Goal: Find specific page/section: Find specific page/section

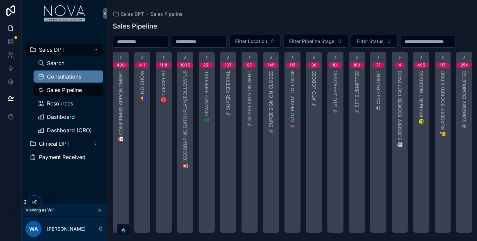
click at [72, 78] on span "Consultations" at bounding box center [64, 76] width 34 height 5
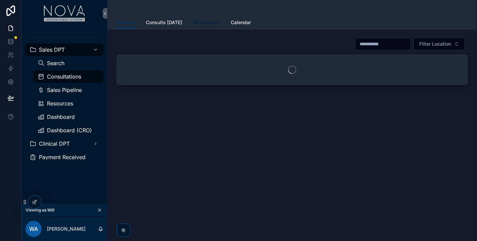
click at [203, 24] on span "All Consults" at bounding box center [206, 22] width 27 height 7
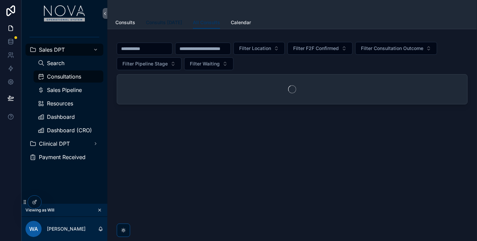
click at [157, 21] on span "Consults [DATE]" at bounding box center [164, 22] width 36 height 7
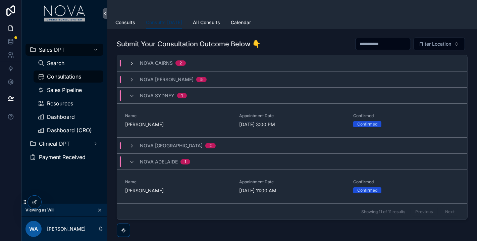
click at [130, 61] on icon "scrollable content" at bounding box center [131, 63] width 5 height 5
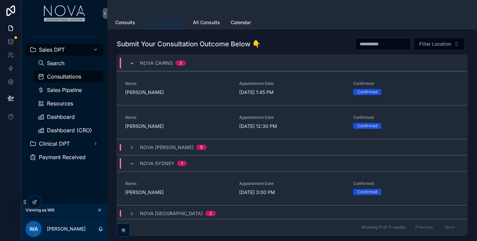
click at [129, 64] on icon "scrollable content" at bounding box center [131, 63] width 5 height 5
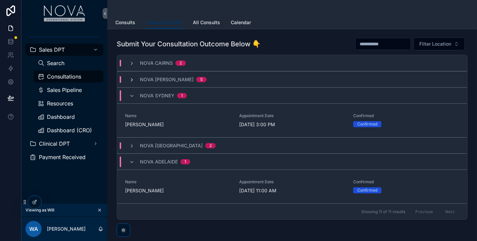
click at [129, 81] on icon "scrollable content" at bounding box center [131, 79] width 5 height 5
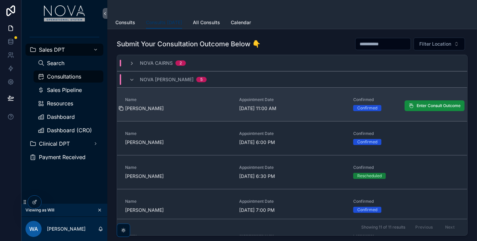
drag, startPoint x: 123, startPoint y: 105, endPoint x: 220, endPoint y: 181, distance: 123.6
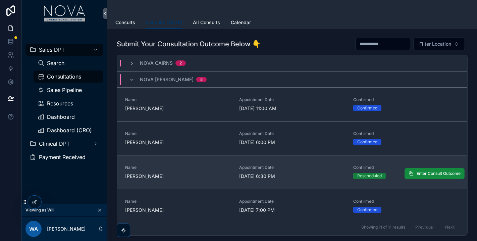
click at [0, 0] on icon "scrollable content" at bounding box center [0, 0] width 0 height 0
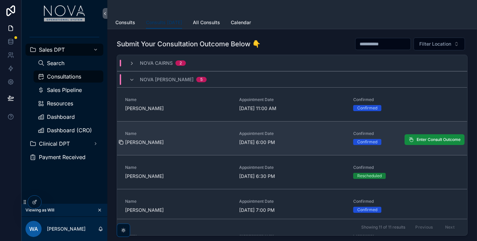
click at [121, 143] on icon "scrollable content" at bounding box center [120, 142] width 5 height 5
click at [123, 142] on icon "scrollable content" at bounding box center [120, 142] width 5 height 5
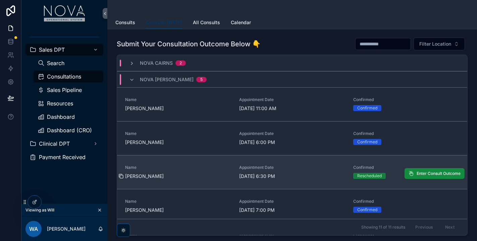
click at [121, 175] on icon "scrollable content" at bounding box center [121, 176] width 3 height 3
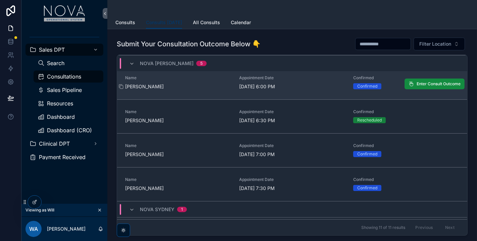
scroll to position [74, 0]
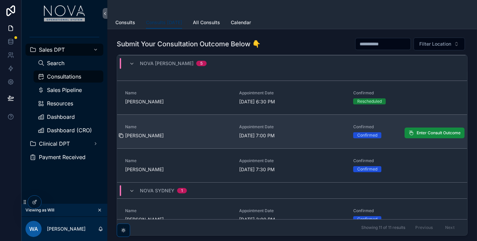
click at [121, 135] on icon "scrollable content" at bounding box center [120, 135] width 5 height 5
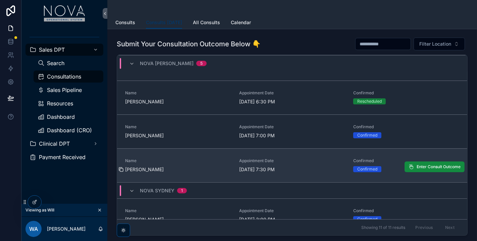
click at [123, 169] on icon "scrollable content" at bounding box center [121, 169] width 3 height 3
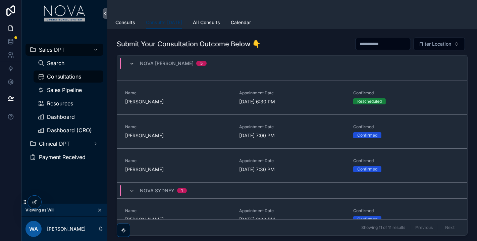
click at [130, 62] on icon "scrollable content" at bounding box center [131, 63] width 5 height 5
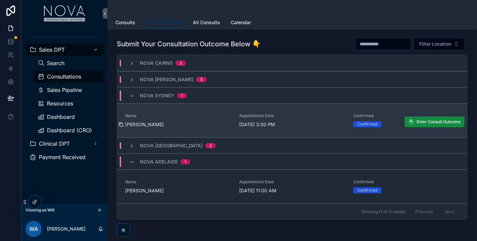
click at [120, 122] on icon "scrollable content" at bounding box center [120, 124] width 5 height 5
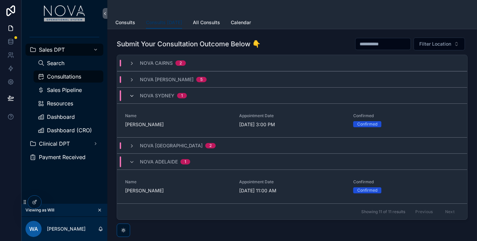
click at [133, 96] on icon "scrollable content" at bounding box center [131, 95] width 5 height 5
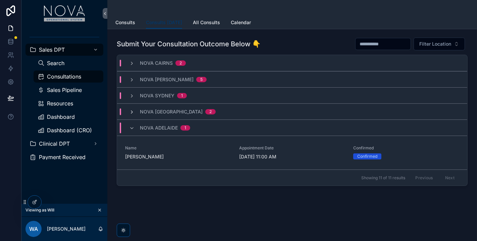
click at [133, 110] on icon "scrollable content" at bounding box center [131, 111] width 5 height 5
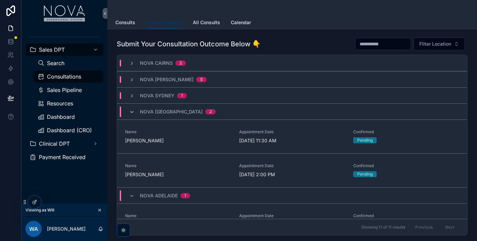
click at [132, 112] on icon "scrollable content" at bounding box center [131, 111] width 5 height 5
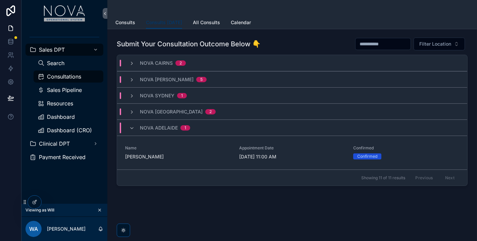
click at [231, 185] on div "Submit Your Consultation Outcome Below 👇 Filter Location [GEOGRAPHIC_DATA] 2 [G…" at bounding box center [292, 112] width 359 height 154
click at [133, 129] on icon "scrollable content" at bounding box center [131, 127] width 5 height 5
